Goal: Navigation & Orientation: Find specific page/section

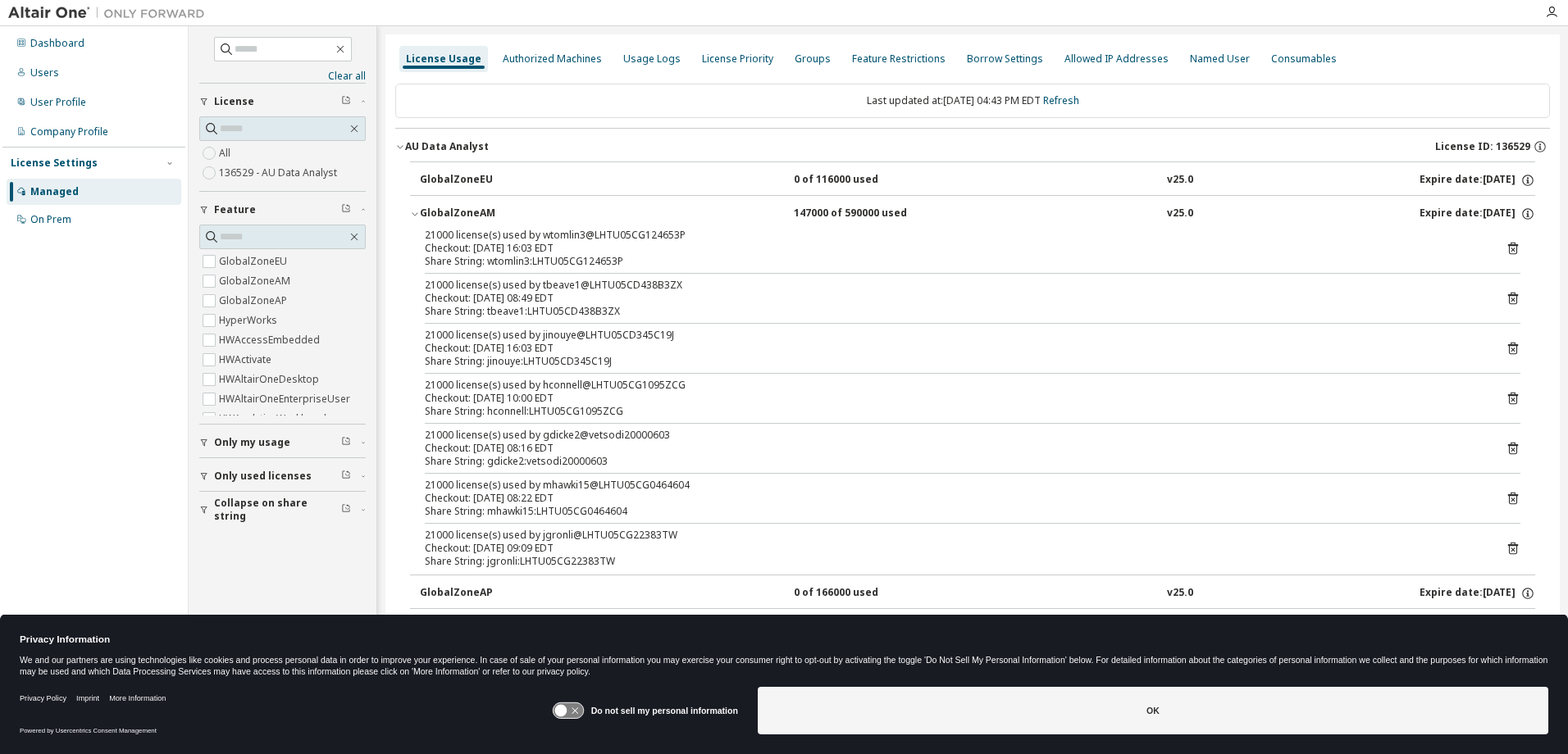
scroll to position [1558, 0]
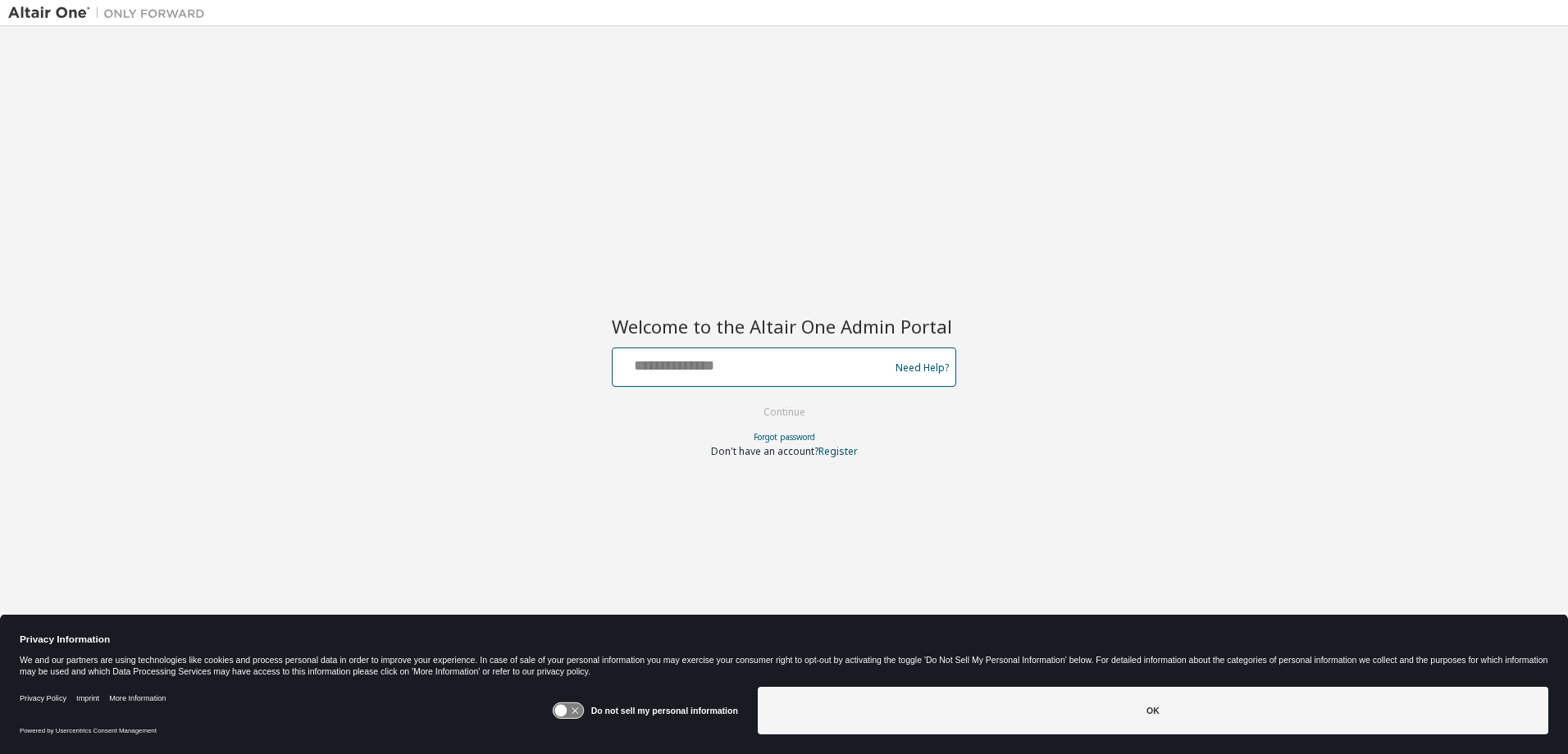
click at [659, 369] on input "text" at bounding box center [752, 363] width 268 height 24
type input "**********"
click at [782, 416] on button "Continue" at bounding box center [784, 412] width 76 height 25
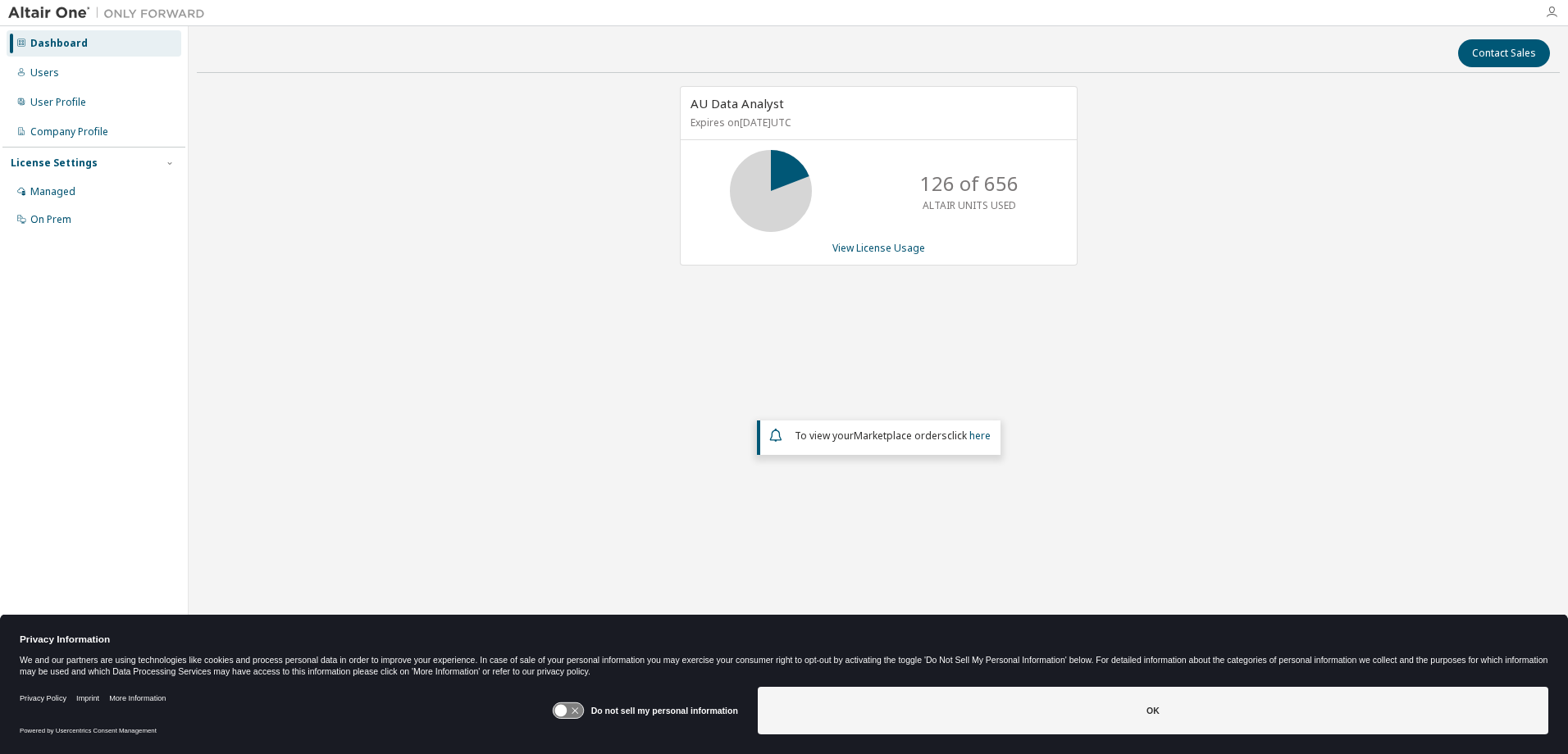
click at [1556, 10] on icon "button" at bounding box center [1551, 12] width 13 height 13
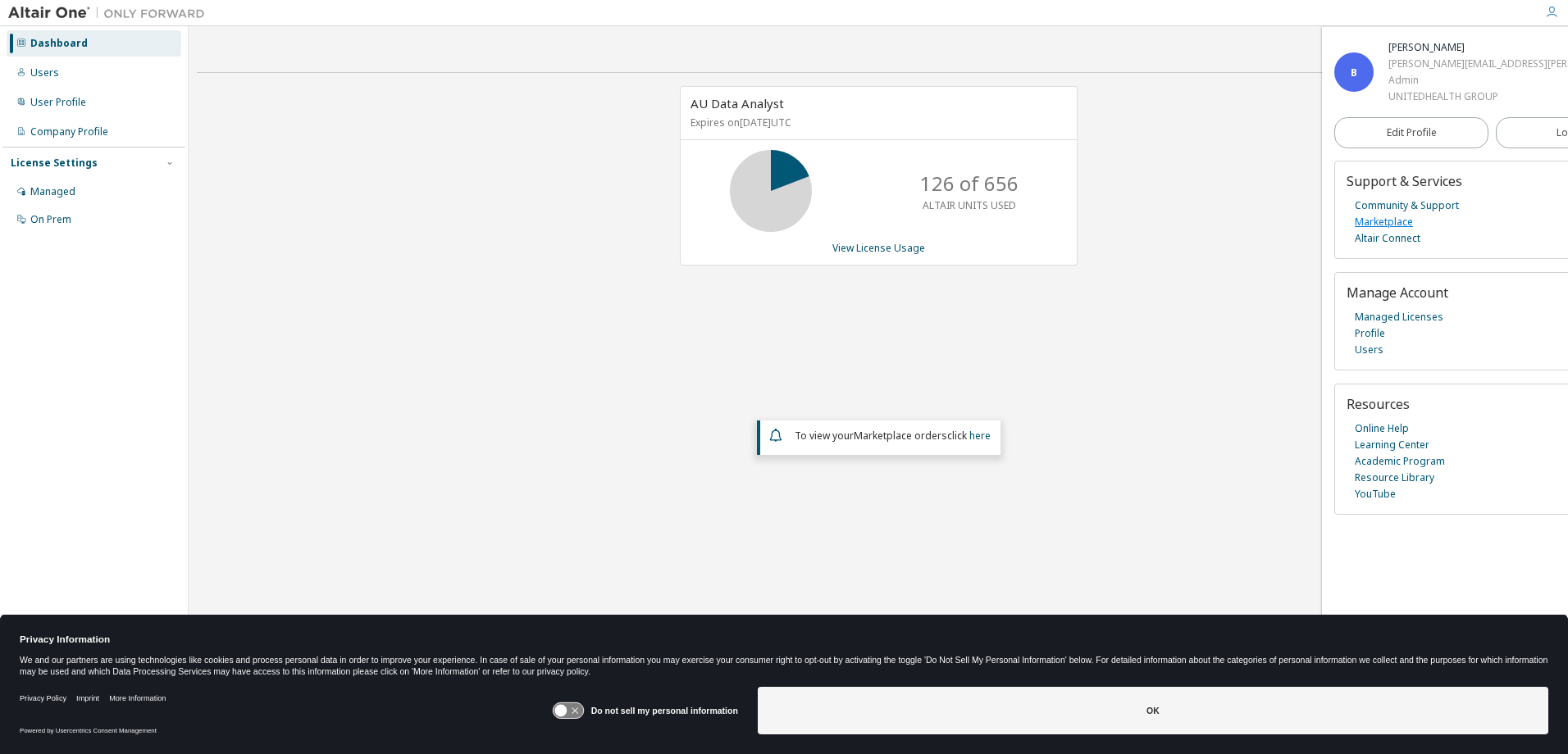
click at [1371, 216] on link "Marketplace" at bounding box center [1384, 222] width 58 height 17
